Goal: Task Accomplishment & Management: Manage account settings

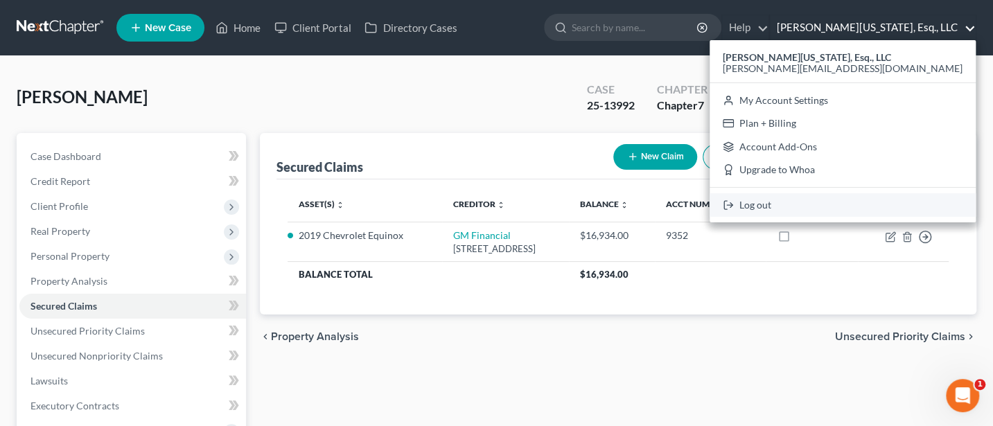
click at [869, 202] on link "Log out" at bounding box center [843, 205] width 266 height 24
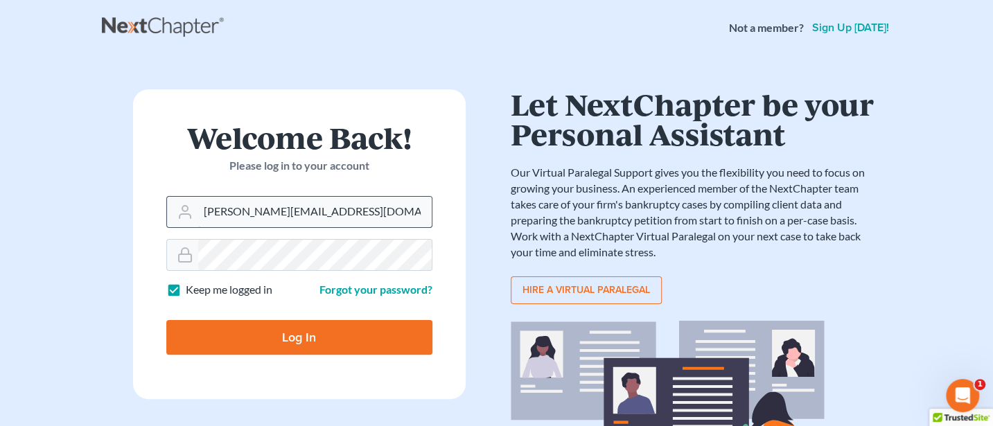
click at [323, 214] on input "[PERSON_NAME][EMAIL_ADDRESS][DOMAIN_NAME]" at bounding box center [315, 212] width 234 height 31
type input "[PERSON_NAME][EMAIL_ADDRESS][DOMAIN_NAME]"
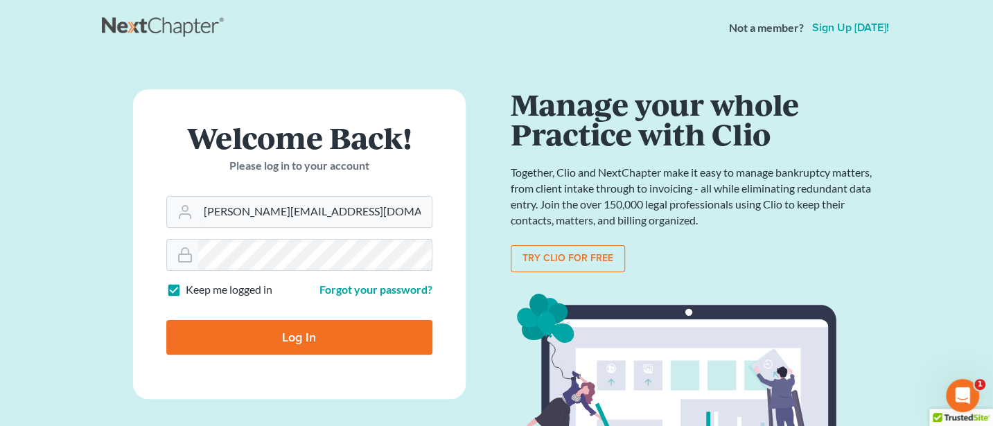
click at [282, 330] on input "Log In" at bounding box center [299, 337] width 266 height 35
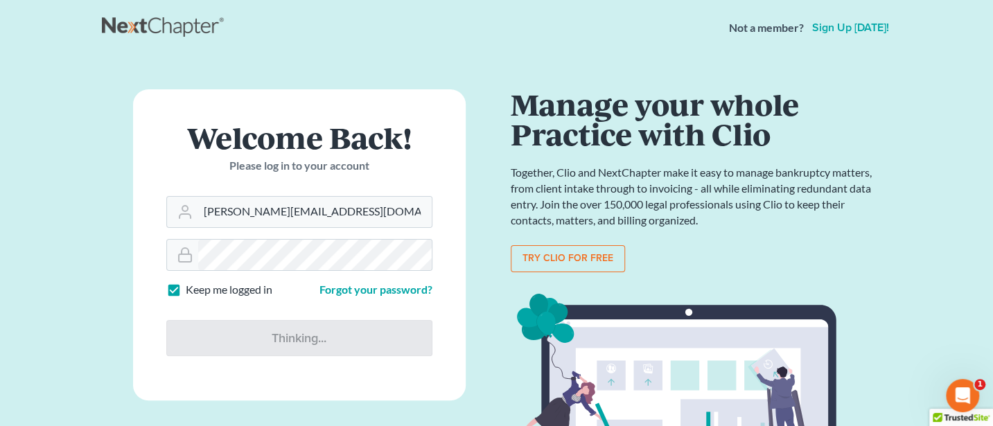
type input "Thinking..."
